Goal: Navigation & Orientation: Find specific page/section

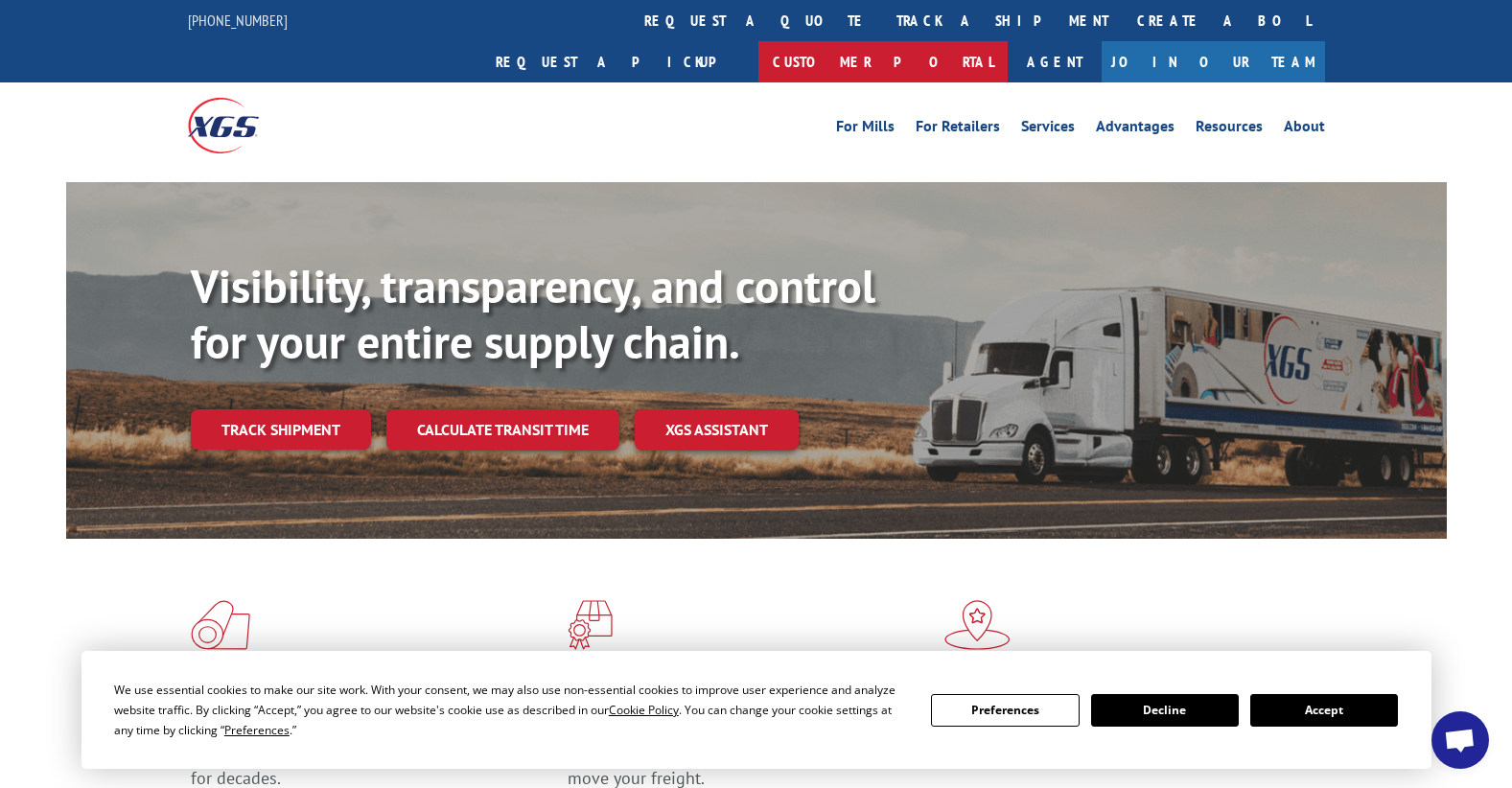
click at [1008, 41] on link "Customer Portal" at bounding box center [883, 62] width 249 height 41
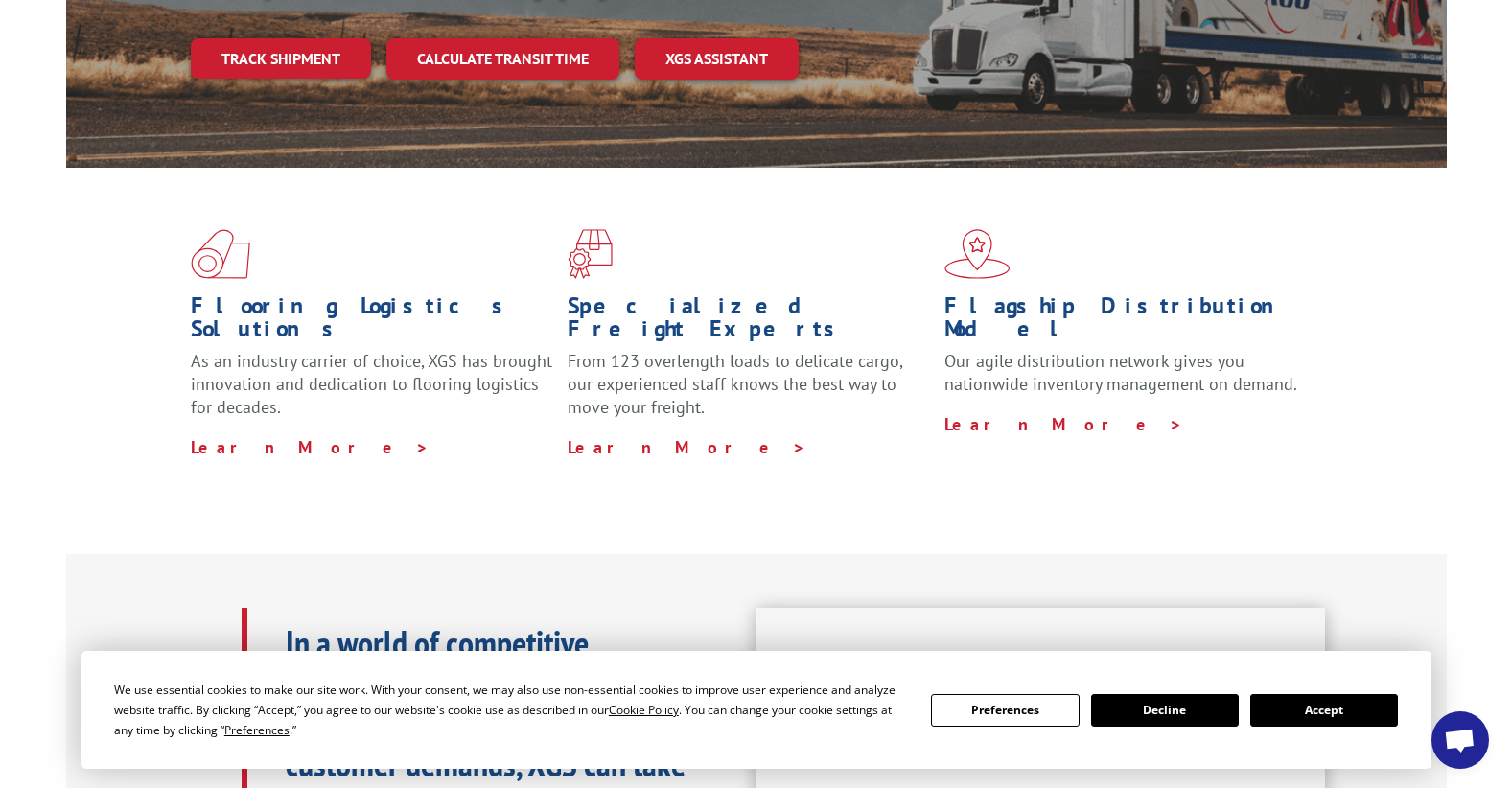
scroll to position [383, 0]
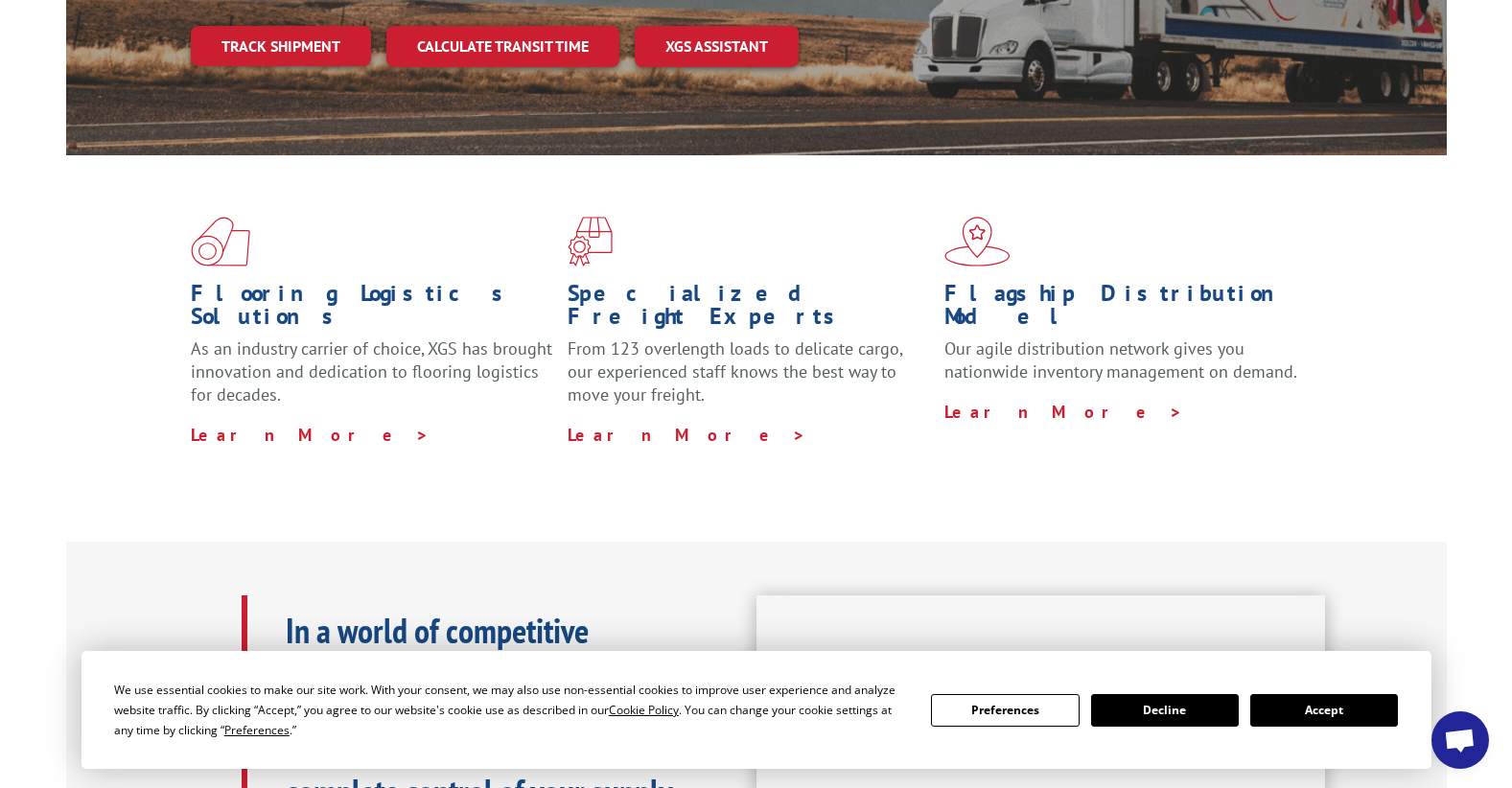
click at [1320, 701] on button "Accept" at bounding box center [1324, 710] width 148 height 32
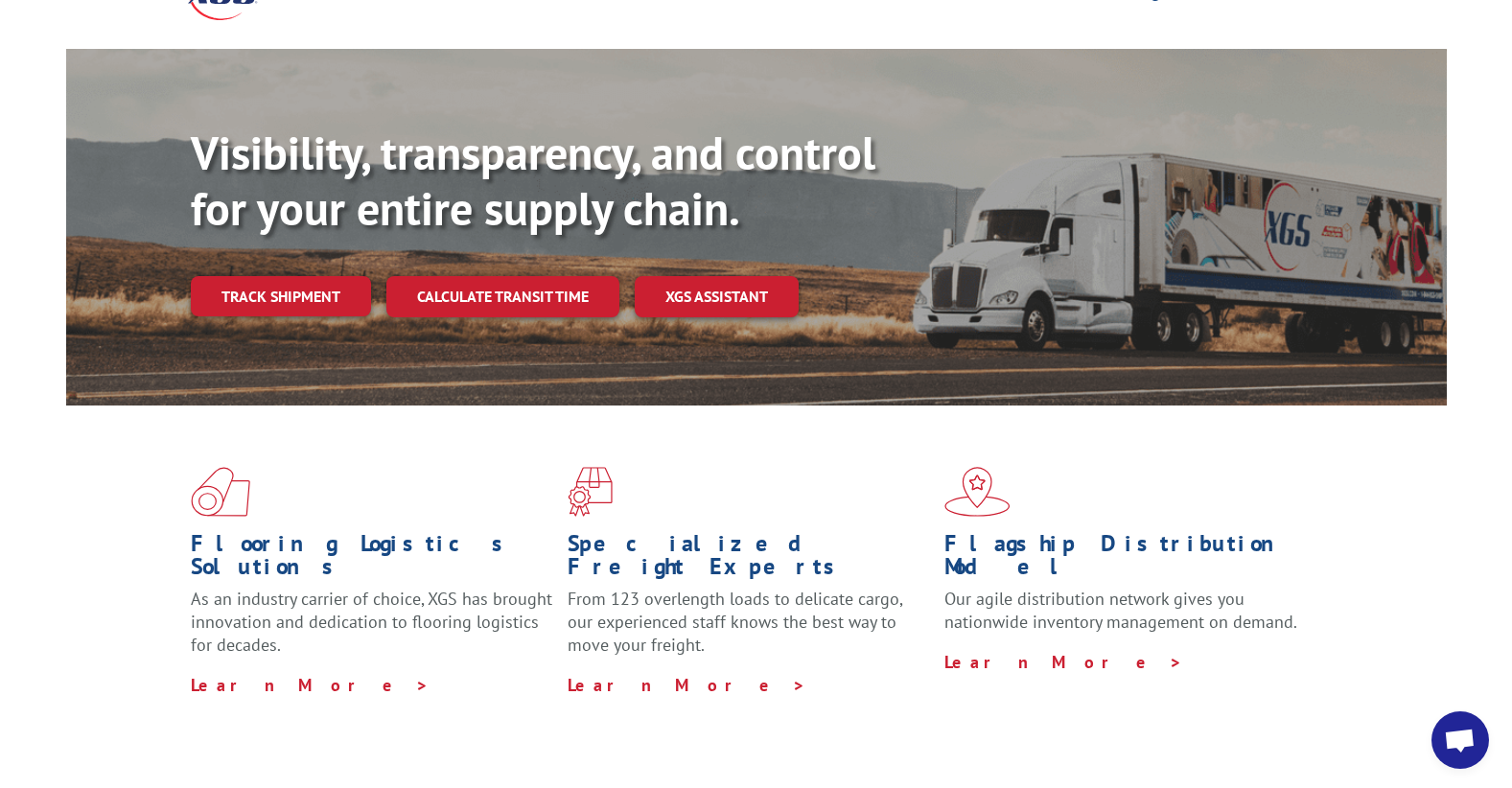
scroll to position [0, 0]
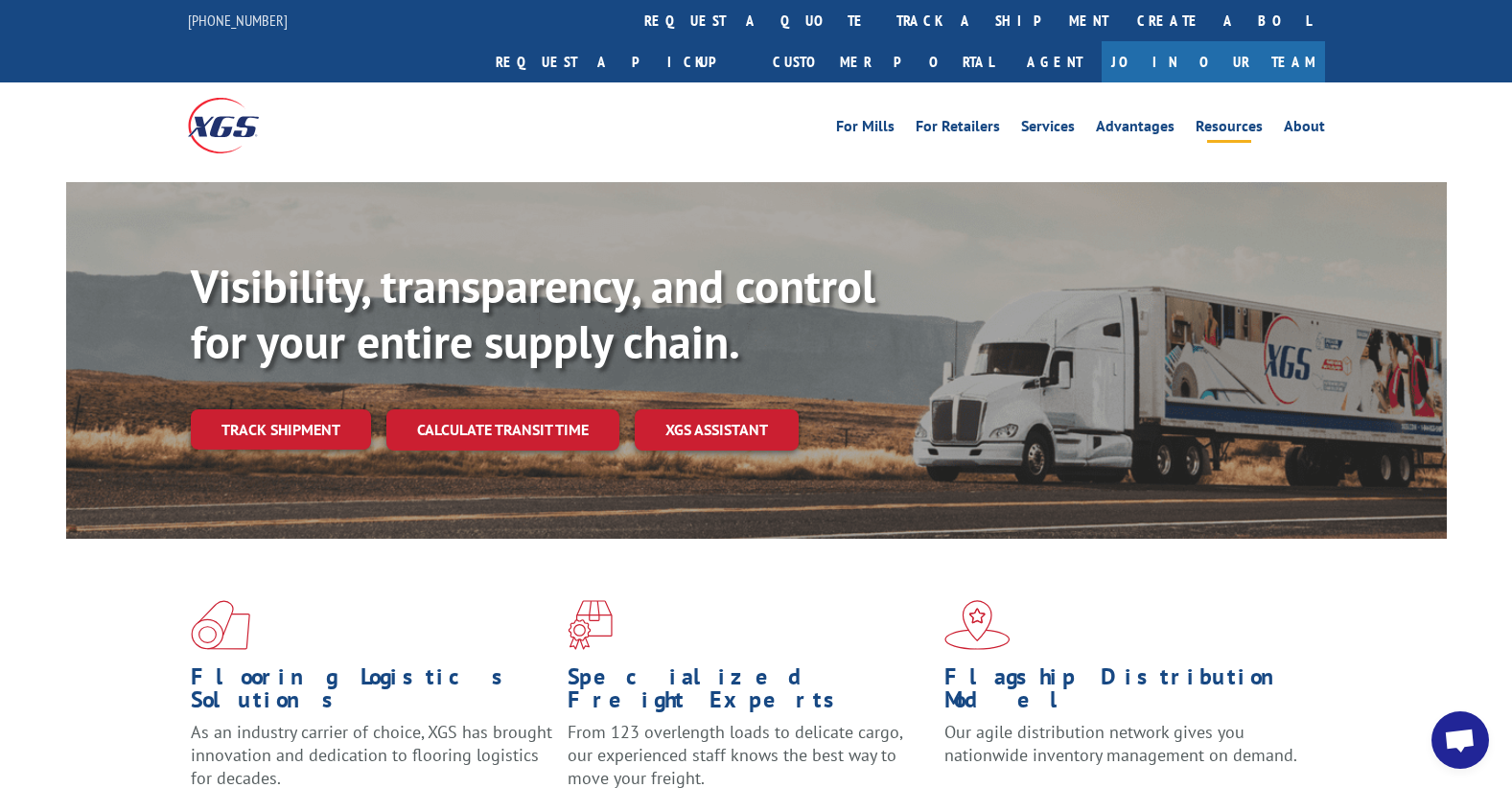
click at [1257, 119] on link "Resources" at bounding box center [1229, 129] width 67 height 22
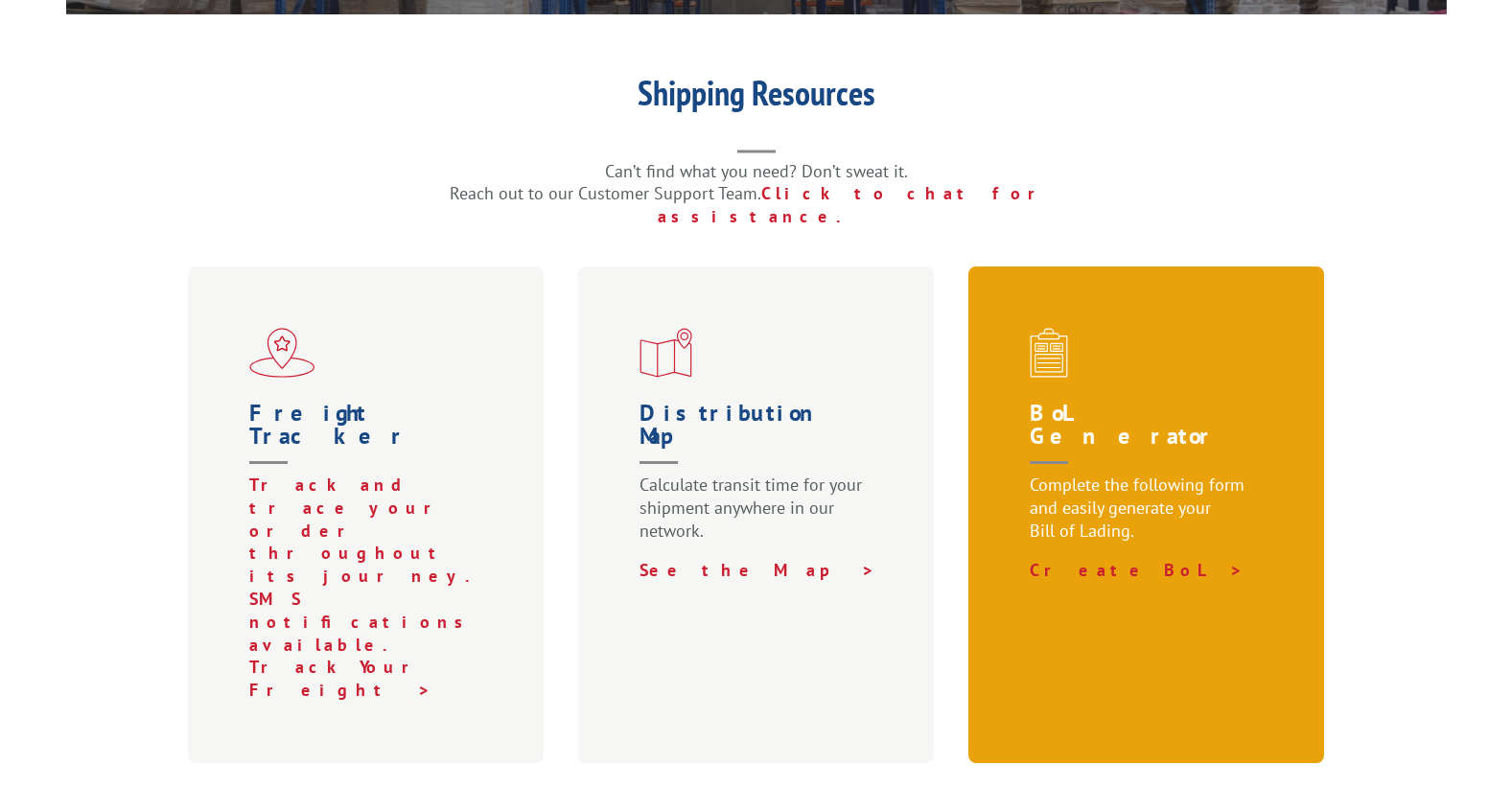
scroll to position [479, 0]
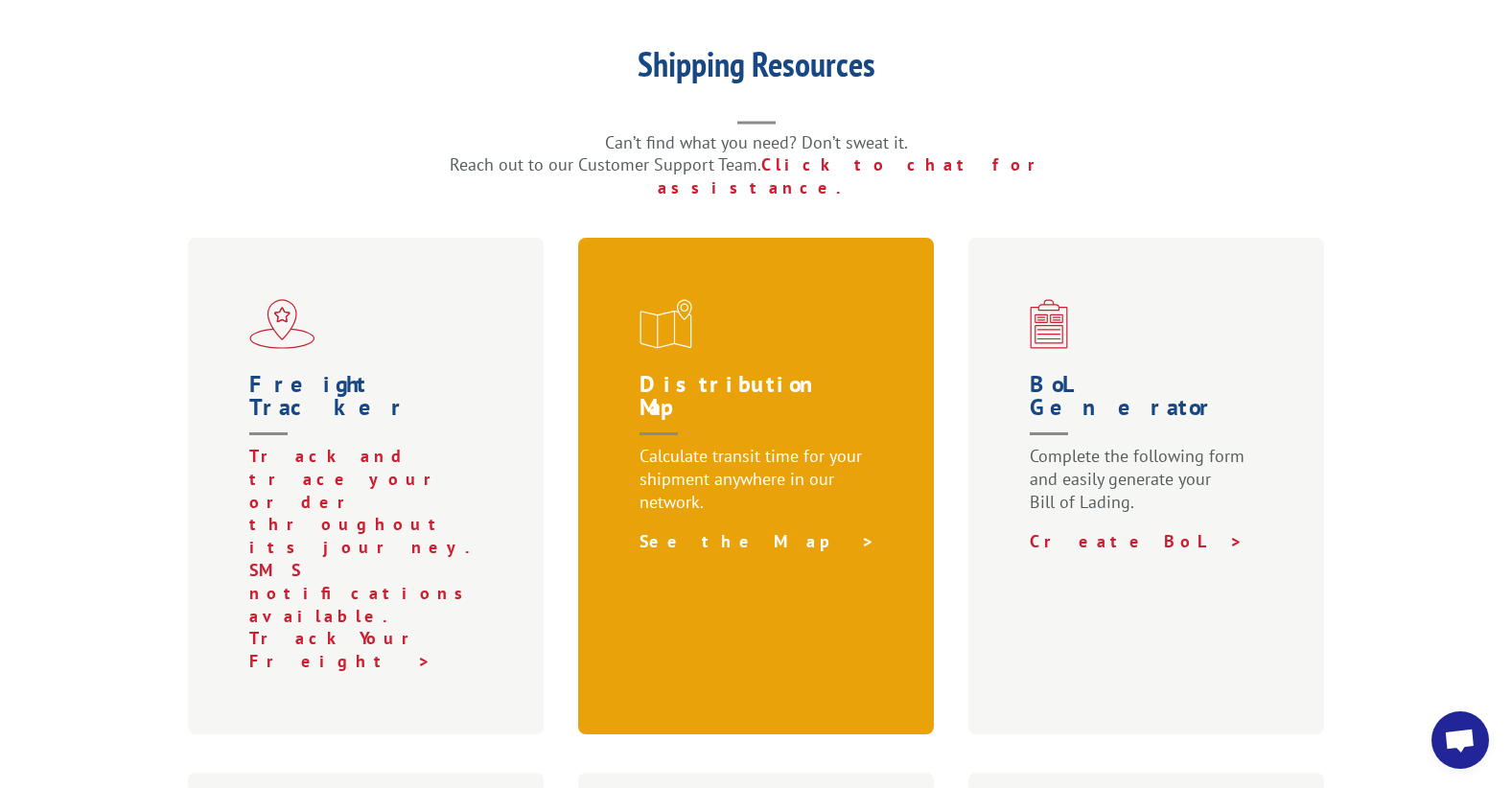
click at [682, 530] on link "See the Map >" at bounding box center [757, 541] width 236 height 22
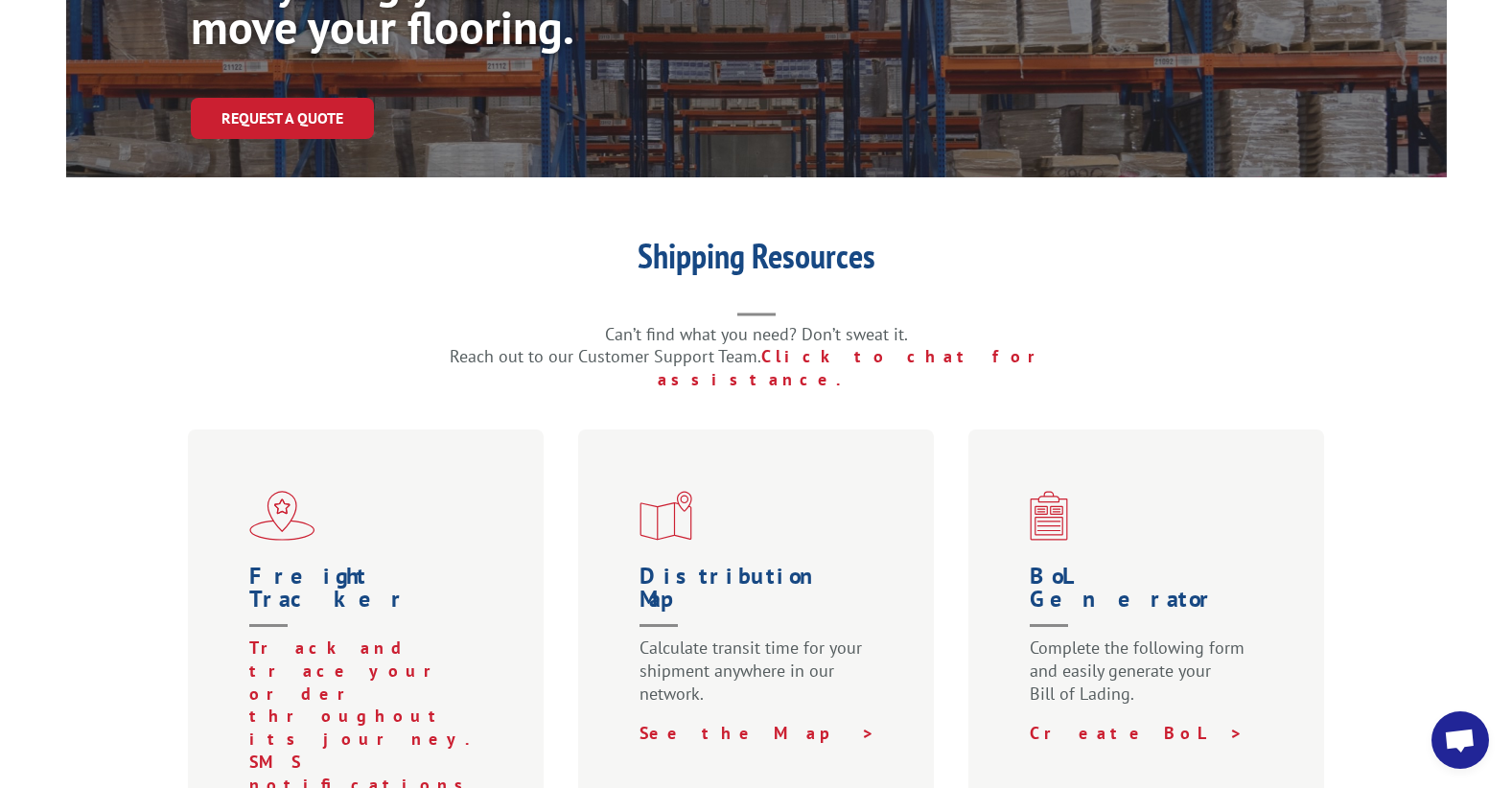
scroll to position [0, 0]
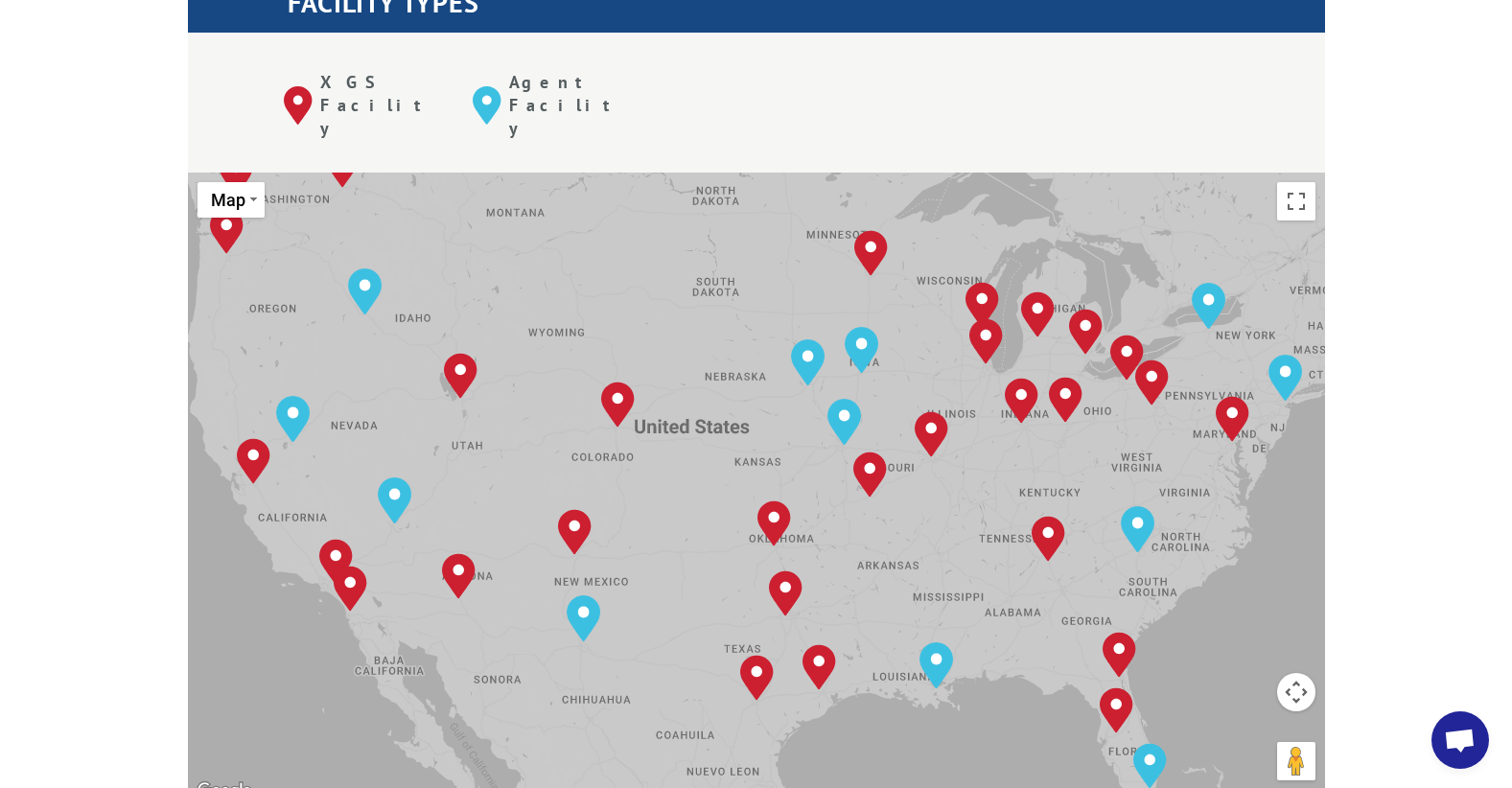
scroll to position [766, 0]
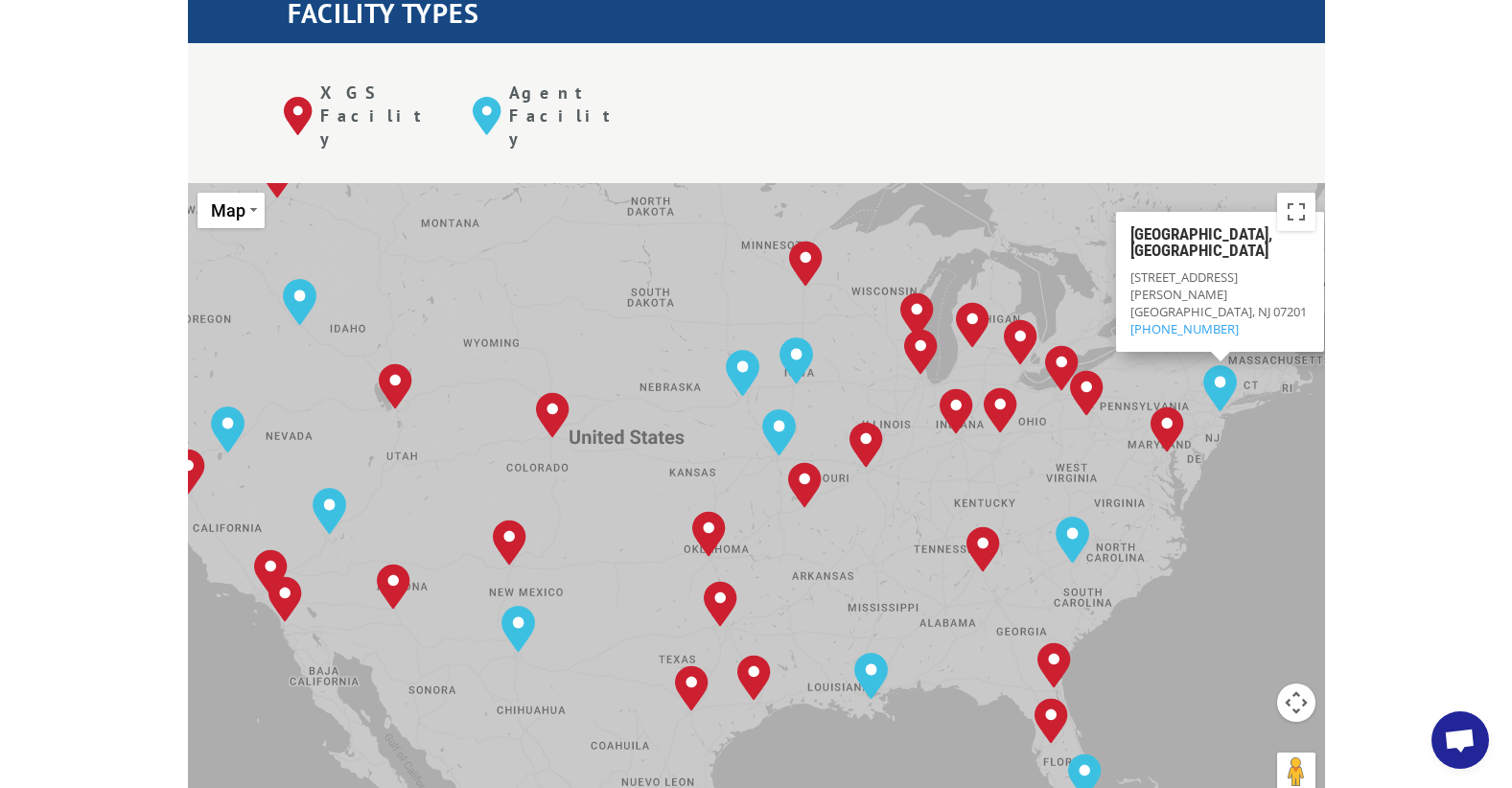
click at [1217, 427] on div "To navigate, press the arrow keys. Albuquerque, NM Baltimore, MD Boise, ID Char…" at bounding box center [757, 498] width 1137 height 630
